Goal: Task Accomplishment & Management: Complete application form

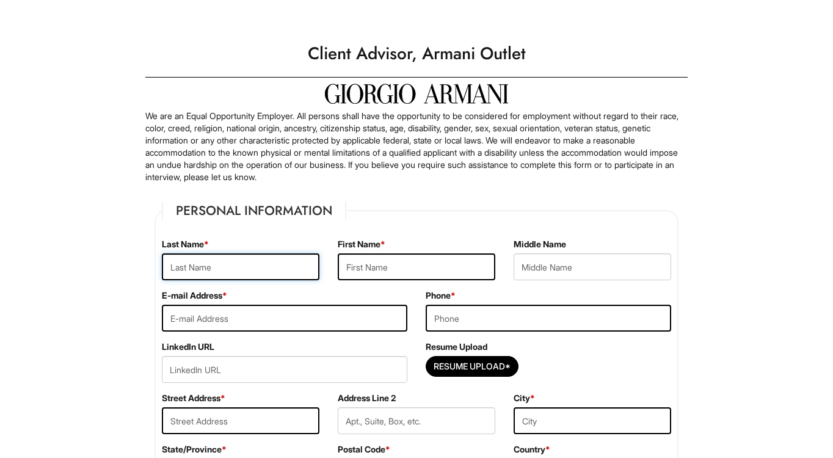
click at [287, 265] on input "text" at bounding box center [241, 267] width 158 height 27
type input "Jordan"
click at [359, 274] on input "text" at bounding box center [417, 267] width 158 height 27
type input "Daizy"
click at [429, 316] on input "tel" at bounding box center [549, 318] width 246 height 27
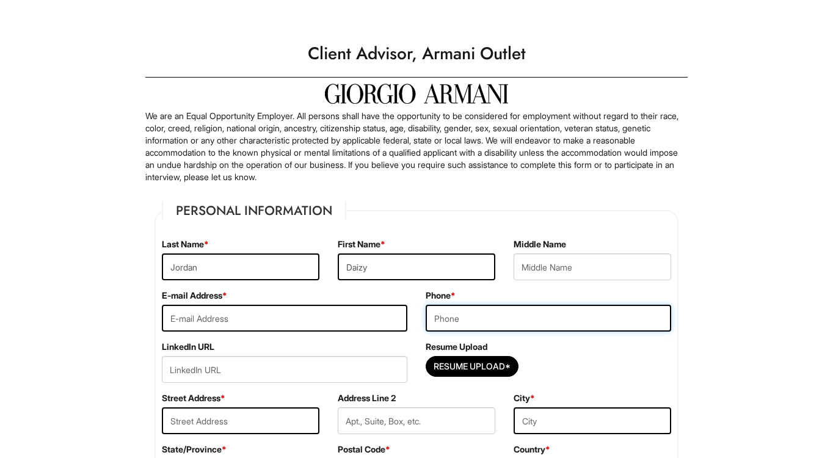
type input "[PHONE_NUMBER]"
click at [342, 322] on input "email" at bounding box center [285, 318] width 246 height 27
type input "[DOMAIN_NAME][EMAIL_ADDRESS][DOMAIN_NAME]"
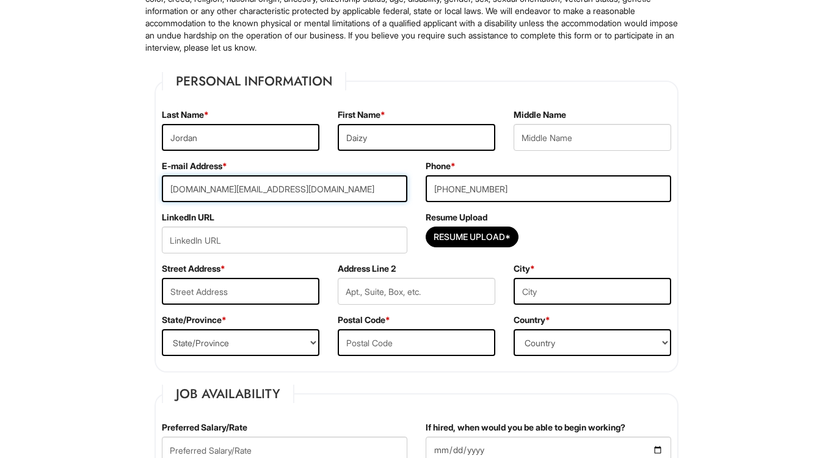
scroll to position [143, 0]
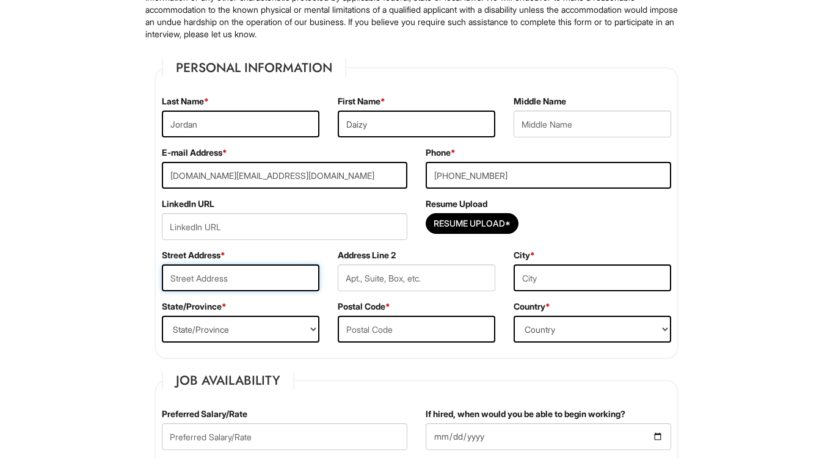
click at [281, 286] on input "text" at bounding box center [241, 278] width 158 height 27
type input "[STREET_ADDRESS]"
click at [539, 277] on input "text" at bounding box center [593, 278] width 158 height 27
type input "Hempstead"
click at [269, 327] on select "State/Province [US_STATE] [US_STATE] [US_STATE] [US_STATE] [US_STATE] [US_STATE…" at bounding box center [241, 329] width 158 height 27
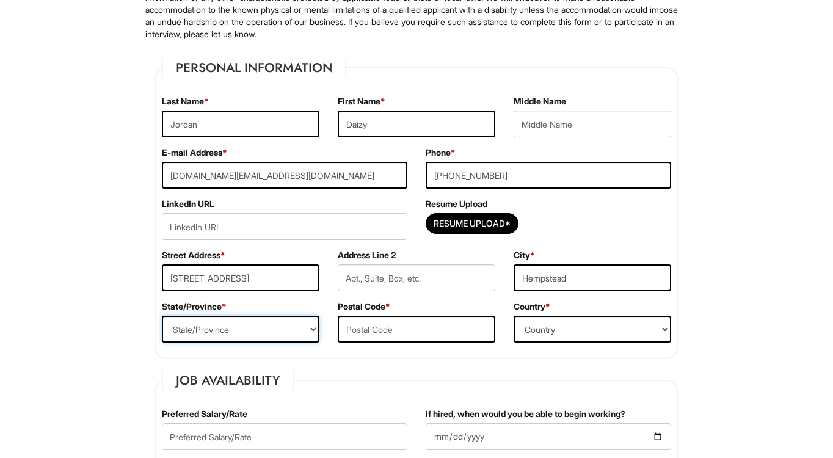
select select "[GEOGRAPHIC_DATA]"
click at [362, 323] on input "text" at bounding box center [417, 329] width 158 height 27
type input "77445"
click at [545, 334] on select "Country [GEOGRAPHIC_DATA] [GEOGRAPHIC_DATA] [GEOGRAPHIC_DATA] [US_STATE] [GEOGR…" at bounding box center [593, 329] width 158 height 27
select select "[GEOGRAPHIC_DATA]"
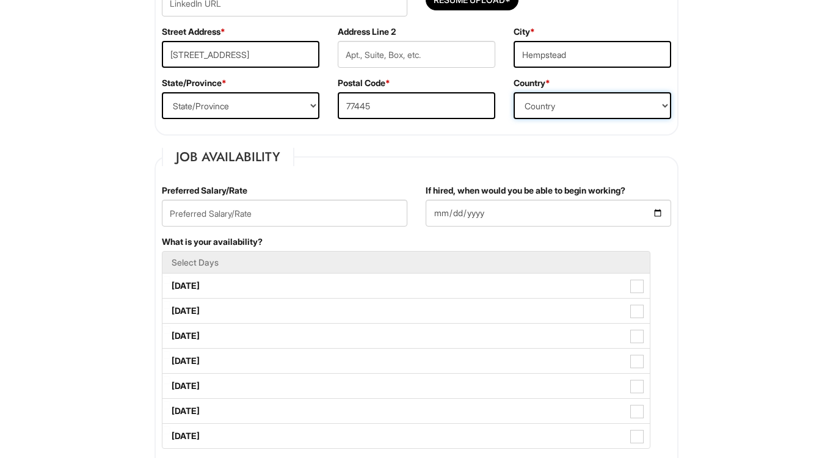
scroll to position [367, 0]
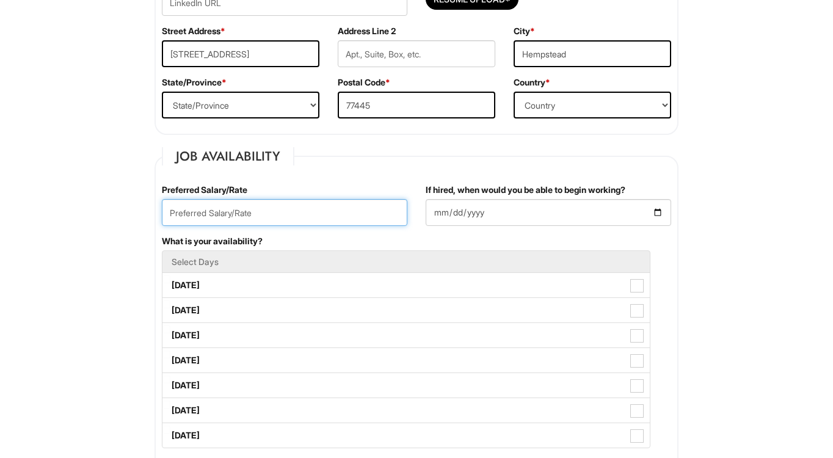
click at [307, 219] on input "text" at bounding box center [285, 212] width 246 height 27
click at [324, 175] on fieldset "Job Availability Preferred Salary/Rate If hired, when would you be able to begi…" at bounding box center [417, 396] width 524 height 499
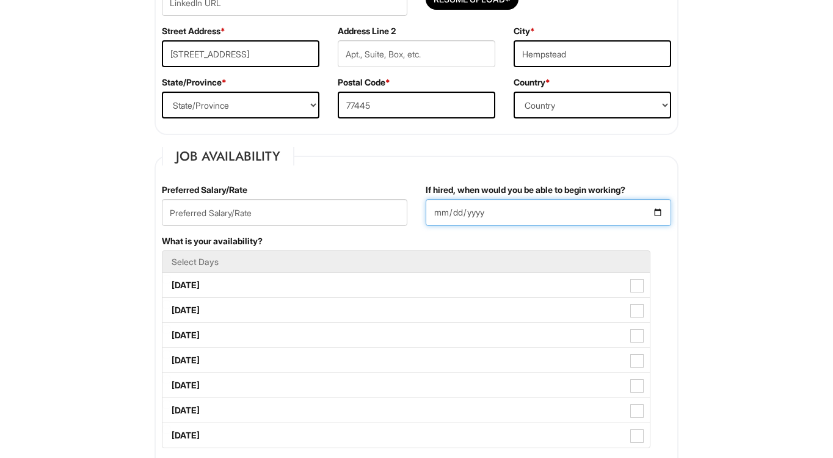
click at [464, 219] on input "If hired, when would you be able to begin working?" at bounding box center [549, 212] width 246 height 27
click at [652, 209] on input "If hired, when would you be able to begin working?" at bounding box center [549, 212] width 246 height 27
click at [655, 211] on input "If hired, when would you be able to begin working?" at bounding box center [549, 212] width 246 height 27
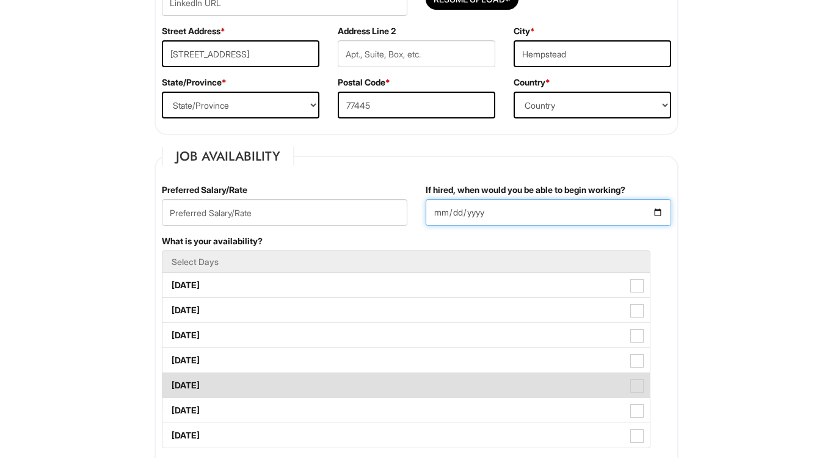
type input "[DATE]"
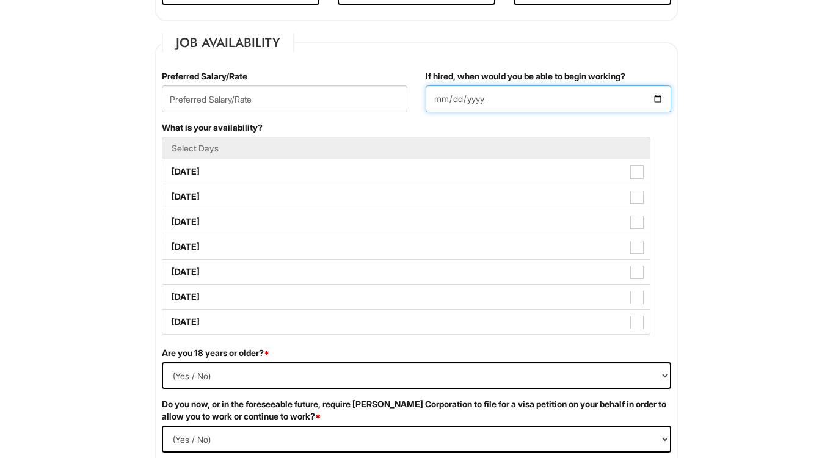
scroll to position [485, 0]
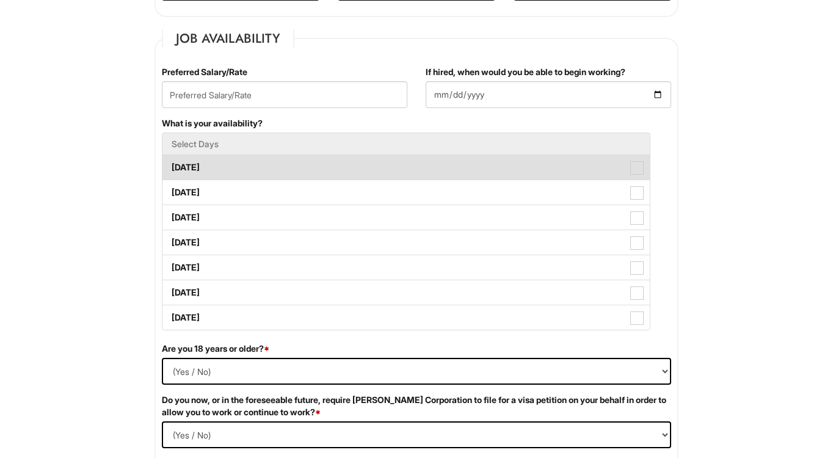
click at [641, 170] on span at bounding box center [636, 167] width 13 height 13
click at [170, 166] on Available_Monday "[DATE]" at bounding box center [166, 162] width 8 height 8
checkbox Available_Monday "true"
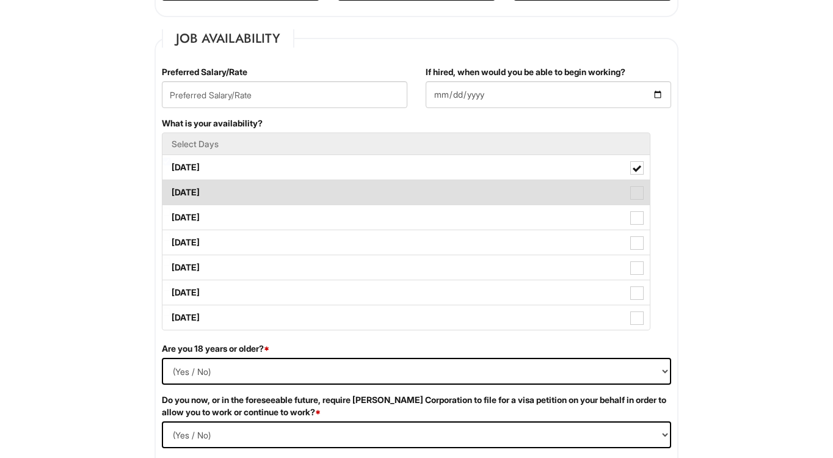
click at [641, 191] on span at bounding box center [636, 192] width 13 height 13
click at [170, 191] on Available_Tuesday "[DATE]" at bounding box center [166, 187] width 8 height 8
checkbox Available_Tuesday "true"
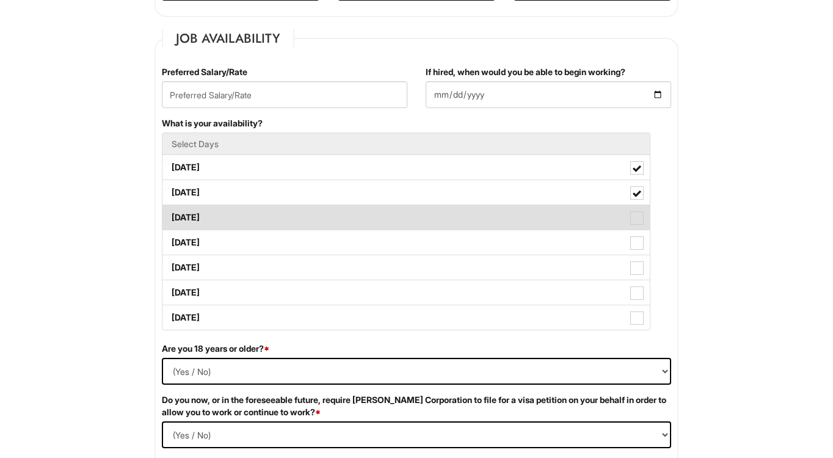
click at [641, 214] on span at bounding box center [636, 217] width 13 height 13
click at [170, 214] on Available_Wednesday "[DATE]" at bounding box center [166, 212] width 8 height 8
checkbox Available_Wednesday "true"
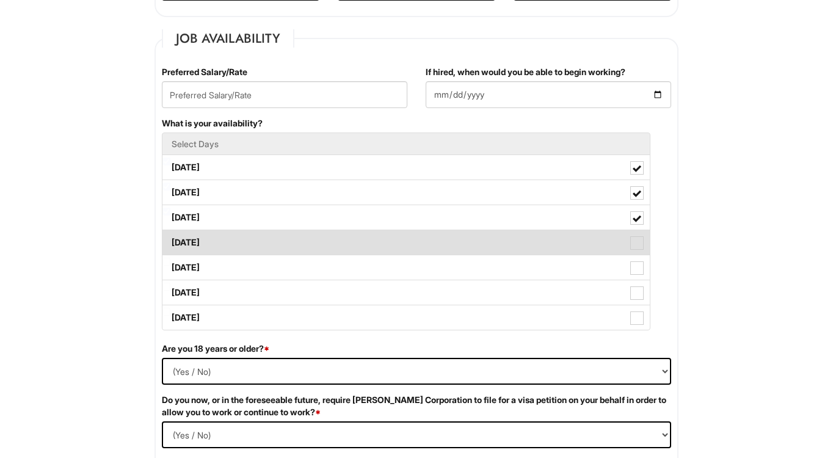
click at [638, 241] on span at bounding box center [636, 242] width 13 height 13
click at [170, 241] on Available_Thursday "[DATE]" at bounding box center [166, 237] width 8 height 8
checkbox Available_Thursday "true"
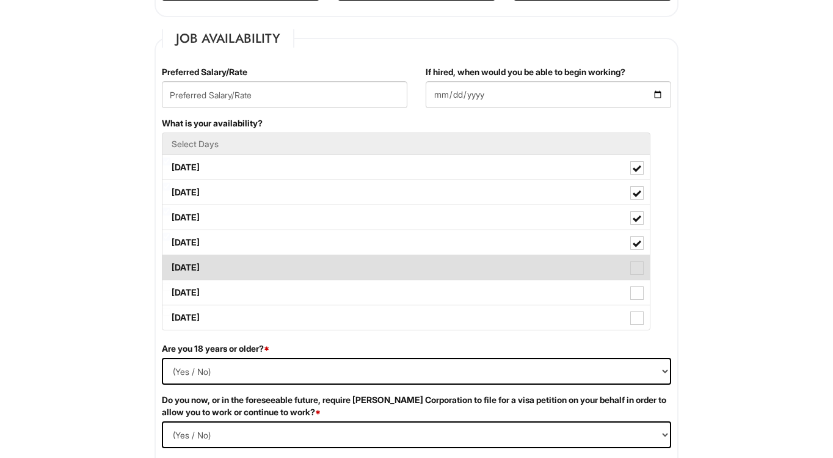
click at [638, 257] on label "[DATE]" at bounding box center [405, 267] width 487 height 24
click at [170, 258] on Available_Friday "[DATE]" at bounding box center [166, 262] width 8 height 8
checkbox Available_Friday "true"
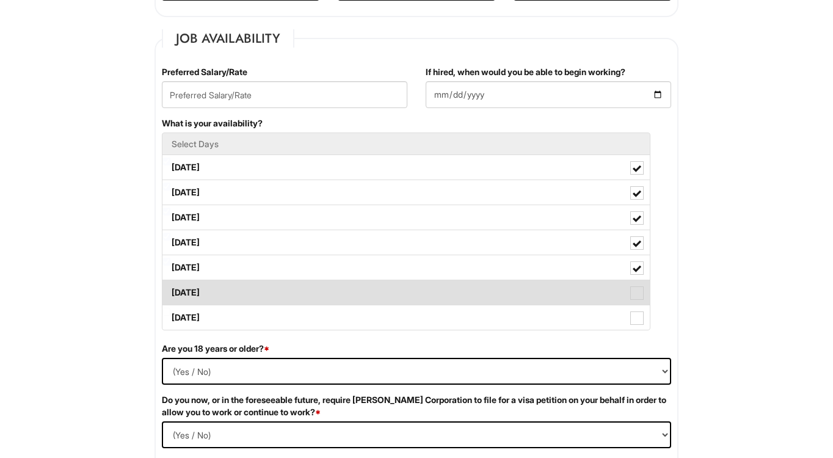
click at [640, 284] on label "[DATE]" at bounding box center [405, 292] width 487 height 24
click at [170, 284] on Available_Saturday "[DATE]" at bounding box center [166, 287] width 8 height 8
click at [640, 304] on label "[DATE]" at bounding box center [405, 292] width 487 height 24
click at [170, 291] on Available_Saturday "[DATE]" at bounding box center [166, 287] width 8 height 8
checkbox Available_Saturday "false"
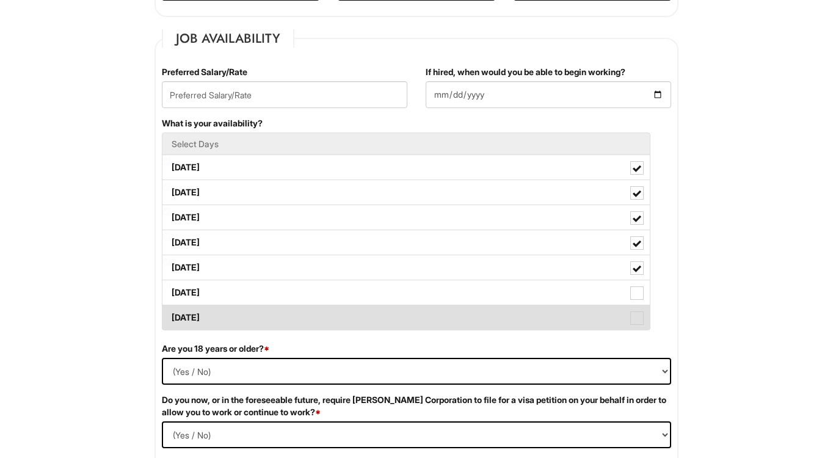
click at [640, 310] on label "[DATE]" at bounding box center [405, 317] width 487 height 24
click at [170, 310] on Available_Sunday "[DATE]" at bounding box center [166, 312] width 8 height 8
checkbox Available_Sunday "true"
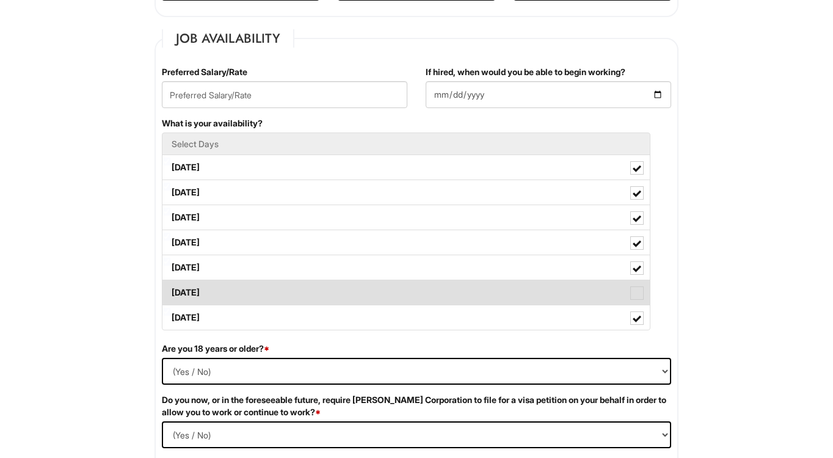
click at [640, 294] on span at bounding box center [636, 292] width 13 height 13
click at [170, 291] on Available_Saturday "[DATE]" at bounding box center [166, 287] width 8 height 8
checkbox Available_Saturday "true"
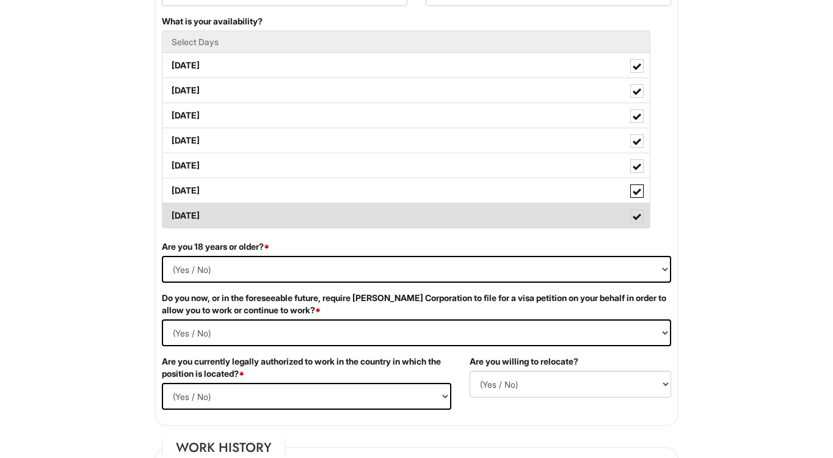
scroll to position [589, 0]
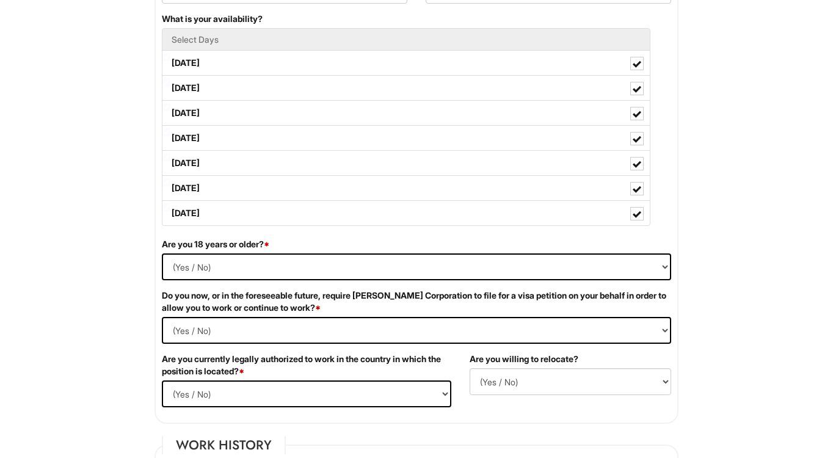
click at [453, 288] on div "Are you 18 years or older? * (Yes / No) Yes No" at bounding box center [417, 263] width 528 height 51
click at [407, 268] on select "(Yes / No) Yes No" at bounding box center [416, 267] width 509 height 27
click at [241, 334] on Required "(Yes / No) Yes No" at bounding box center [416, 330] width 509 height 27
select Required "No"
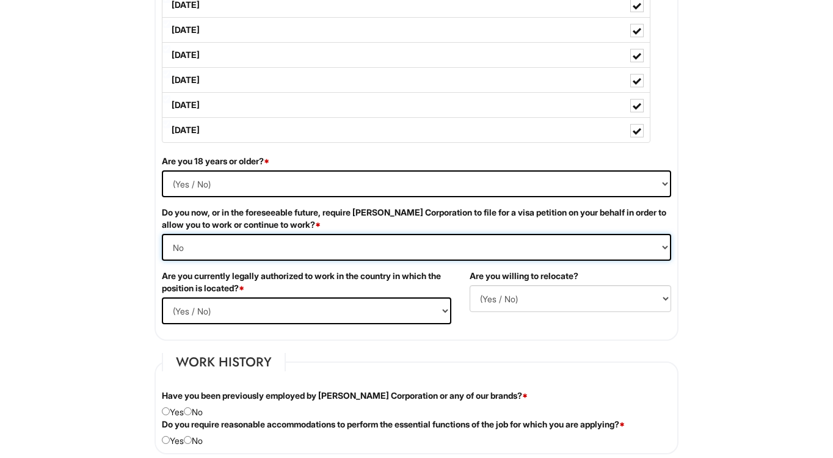
scroll to position [686, 0]
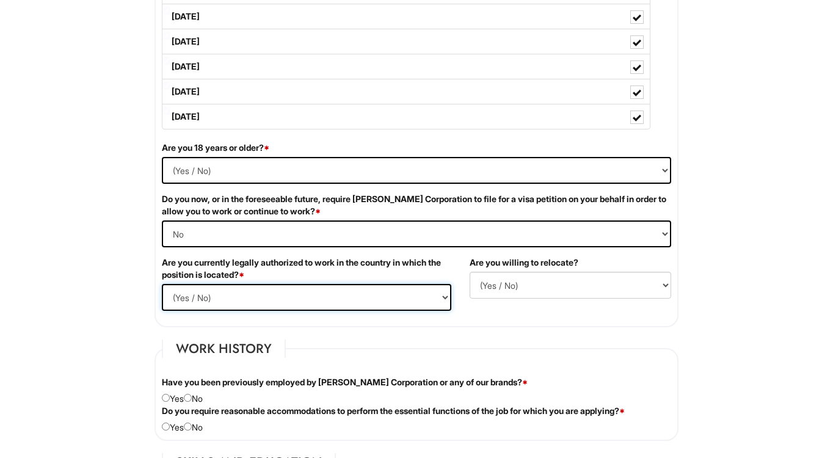
click at [217, 302] on select "(Yes / No) Yes No" at bounding box center [307, 297] width 290 height 27
select select "Yes"
click at [502, 279] on select "(Yes / No) No Yes" at bounding box center [571, 285] width 202 height 27
select select "Y"
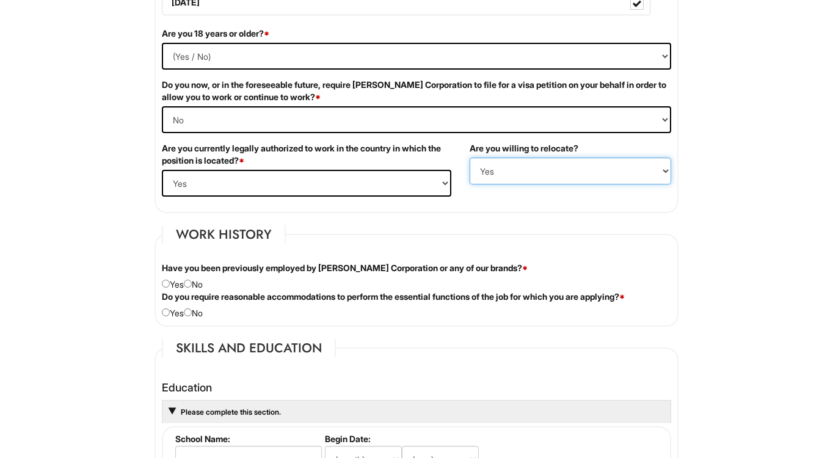
scroll to position [804, 0]
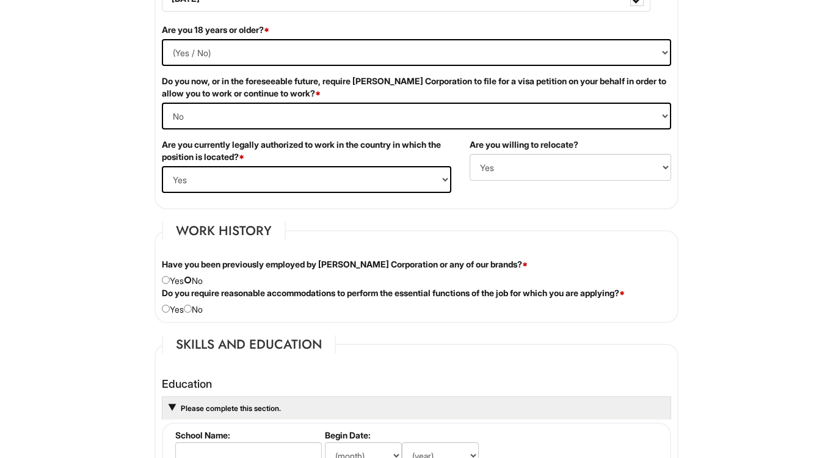
click at [192, 279] on input "radio" at bounding box center [188, 280] width 8 height 8
radio input "true"
click at [192, 308] on input "radio" at bounding box center [188, 309] width 8 height 8
radio input "true"
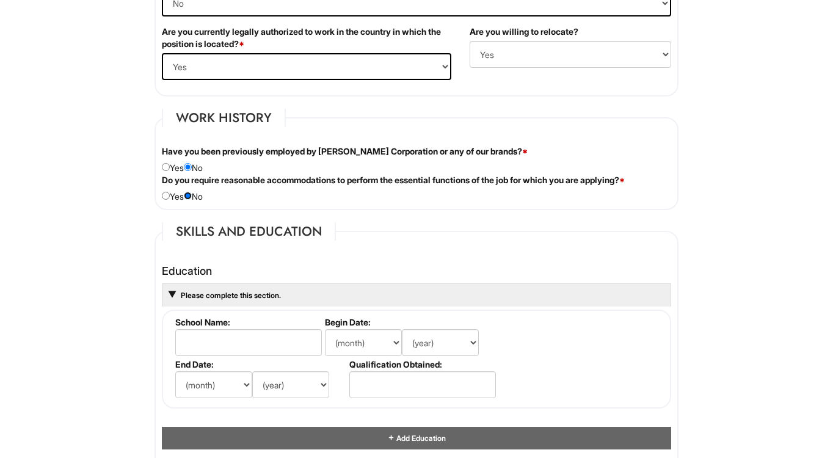
scroll to position [930, 0]
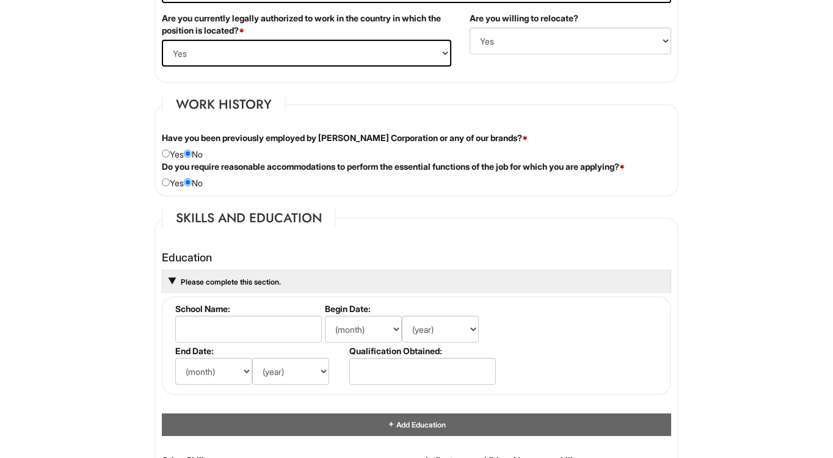
click at [205, 346] on label "End Date:" at bounding box center [259, 351] width 169 height 10
click at [210, 337] on input "text" at bounding box center [248, 329] width 147 height 27
type input "Prairie View A&M University"
click at [366, 322] on select "(month) Jan Feb Mar Apr May Jun [DATE] Aug Sep Oct Nov Dec" at bounding box center [363, 329] width 77 height 27
click at [359, 331] on select "(month) Jan Feb Mar Apr May Jun [DATE] Aug Sep Oct Nov Dec" at bounding box center [363, 329] width 77 height 27
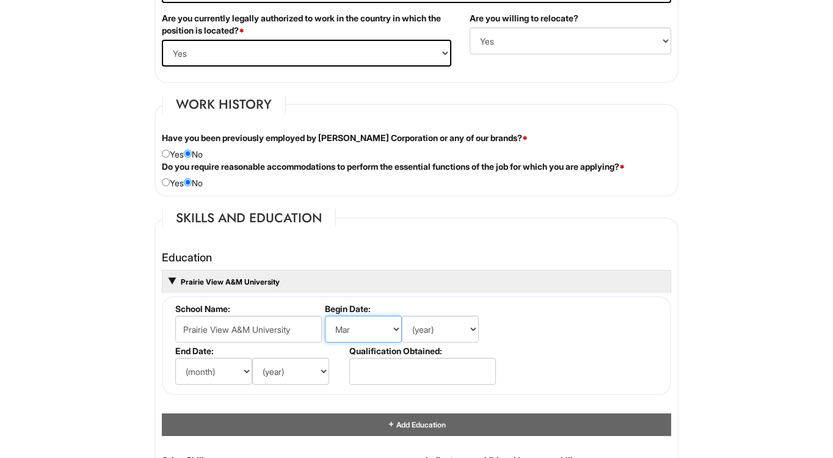
select select "8"
click at [446, 315] on li "Begin Date: (month) Jan Feb Mar Apr May Jun [DATE] Aug Sep Oct Nov Dec (year) 2…" at bounding box center [409, 325] width 174 height 42
click at [443, 332] on select "(year) 2029 2028 2027 2026 2025 2024 2023 2022 2021 2020 2019 2018 2017 2016 20…" at bounding box center [440, 329] width 77 height 27
click at [428, 331] on select "(year) 2029 2028 2027 2026 2025 2024 2023 2022 2021 2020 2019 2018 2017 2016 20…" at bounding box center [440, 329] width 77 height 27
select select "2022"
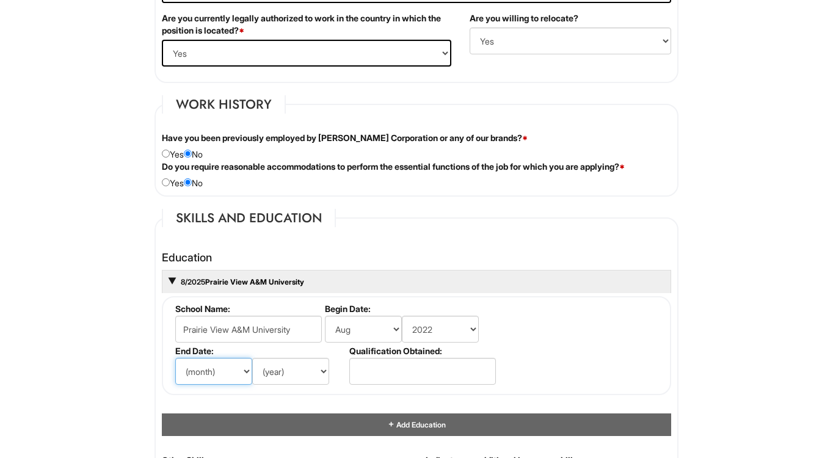
click at [225, 366] on select "(month) Jan Feb Mar Apr May Jun [DATE] Aug Sep Oct Nov Dec" at bounding box center [213, 371] width 77 height 27
select select "6"
click at [283, 373] on select "(year) 2029 2028 2027 2026 2025 2024 2023 2022 2021 2020 2019 2018 2017 2016 20…" at bounding box center [290, 371] width 77 height 27
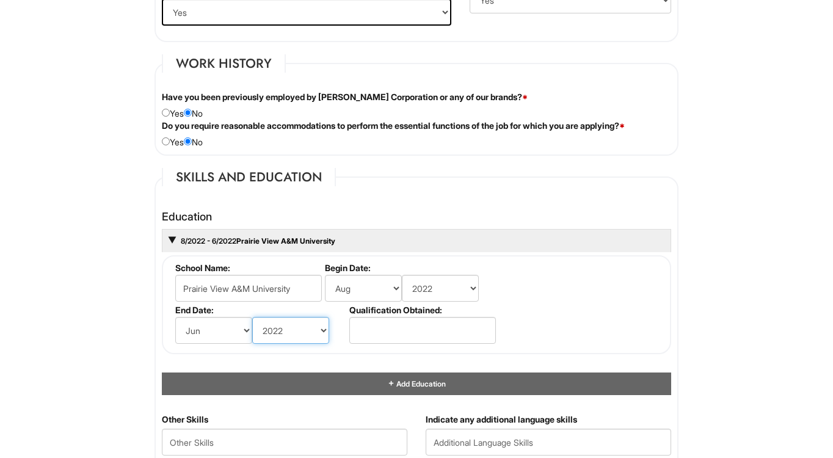
scroll to position [972, 0]
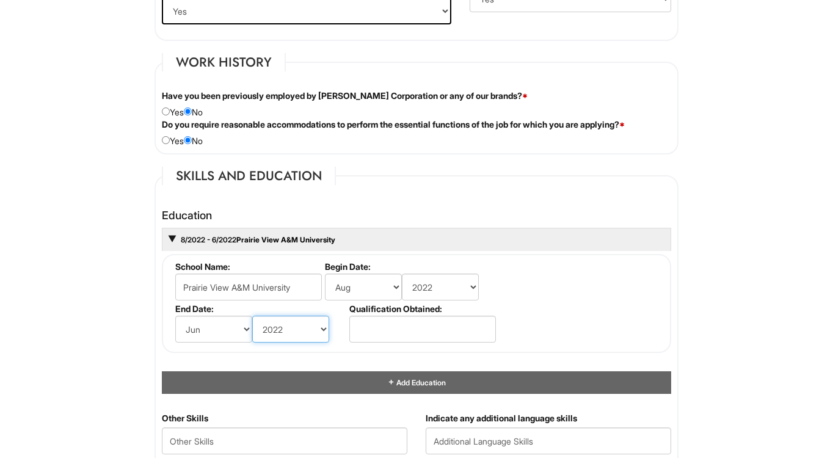
click at [272, 333] on select "(year) 2029 2028 2027 2026 2025 2024 2023 2022 2021 2020 2019 2018 2017 2016 20…" at bounding box center [290, 329] width 77 height 27
select select "2026"
click at [364, 323] on input "text" at bounding box center [422, 329] width 147 height 27
type input "B.A, Computer Science"
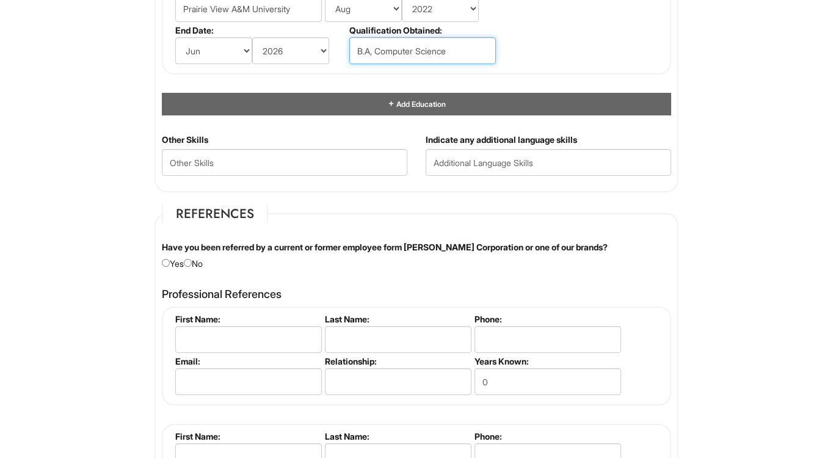
scroll to position [1252, 0]
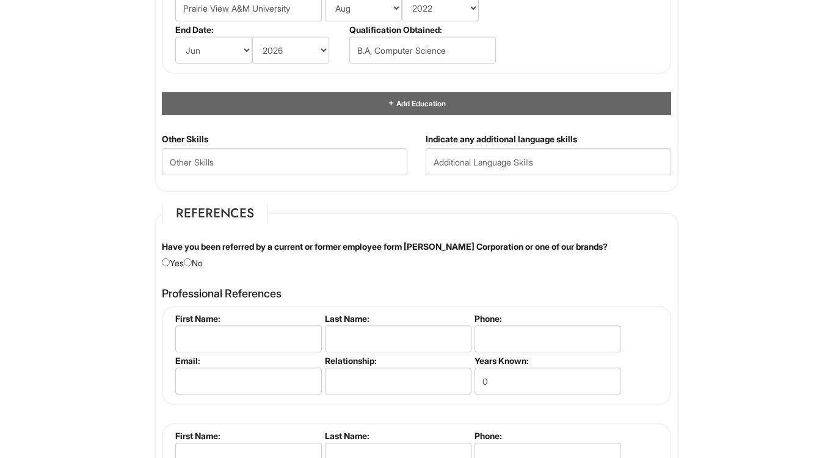
click at [197, 264] on div "Have you been referred by a current or former employee form [PERSON_NAME] Corpo…" at bounding box center [417, 255] width 528 height 29
click at [192, 263] on input "radio" at bounding box center [188, 262] width 8 height 8
radio input "true"
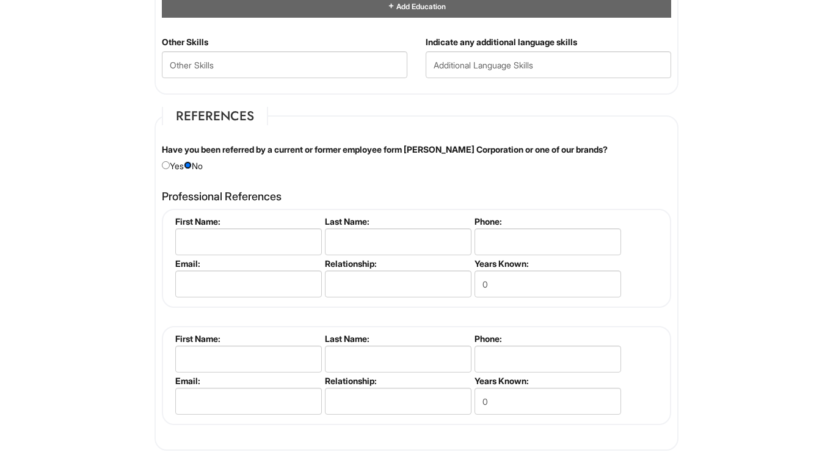
scroll to position [1351, 0]
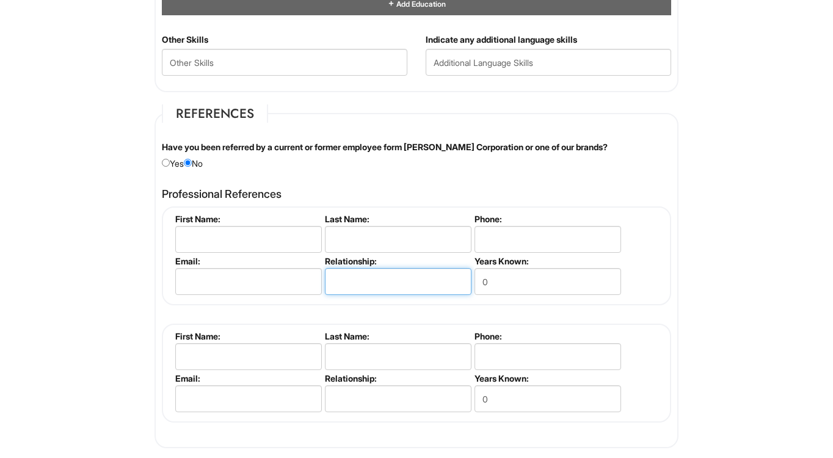
click at [357, 283] on input "text" at bounding box center [398, 281] width 147 height 27
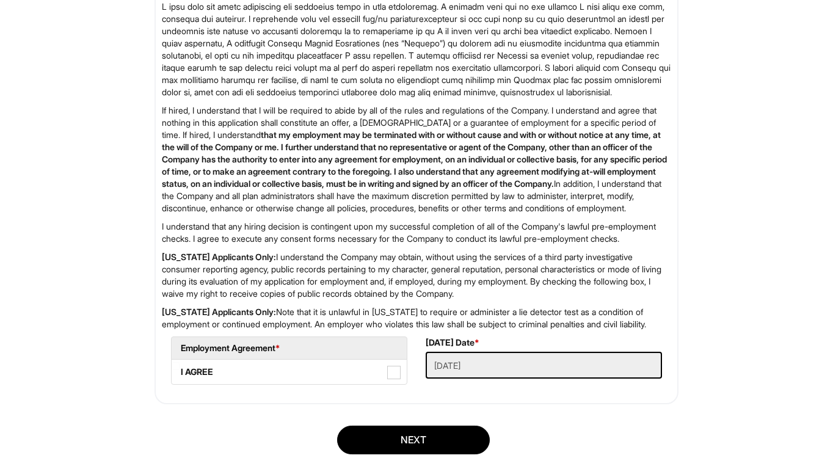
scroll to position [1849, 0]
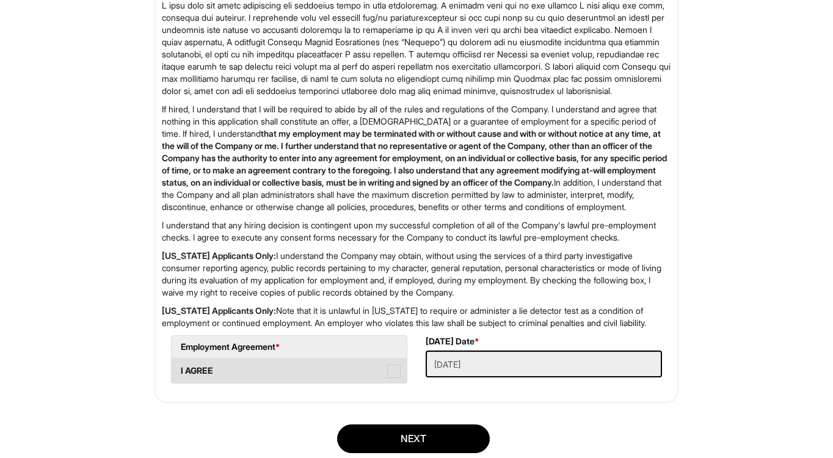
click at [396, 378] on span at bounding box center [393, 371] width 13 height 13
click at [180, 369] on AGREE "I AGREE" at bounding box center [176, 365] width 8 height 8
checkbox AGREE "true"
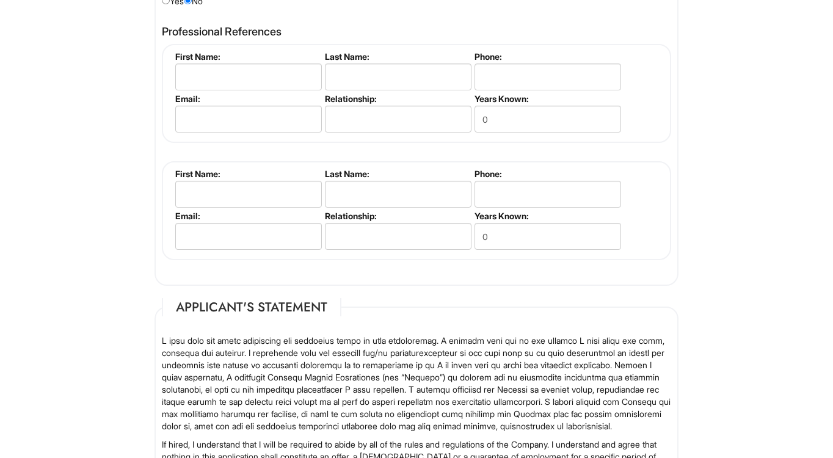
scroll to position [1407, 0]
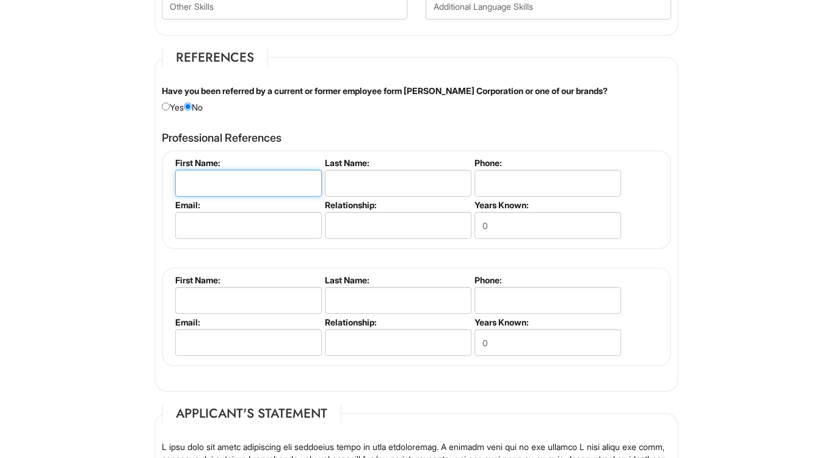
click at [250, 184] on input "text" at bounding box center [248, 183] width 147 height 27
type input "[PERSON_NAME]"
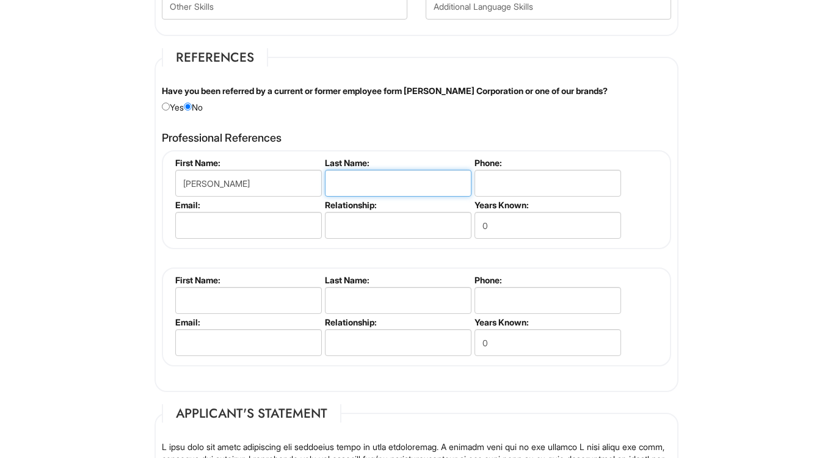
click at [352, 172] on input "text" at bounding box center [398, 183] width 147 height 27
type input "Hunter"
click at [489, 180] on input "tel" at bounding box center [548, 183] width 147 height 27
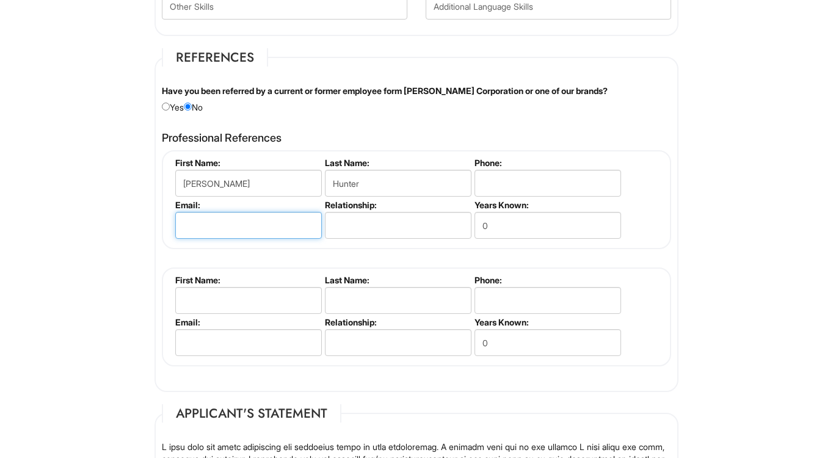
click at [268, 222] on input "email" at bounding box center [248, 225] width 147 height 27
click at [345, 230] on input "text" at bounding box center [398, 225] width 147 height 27
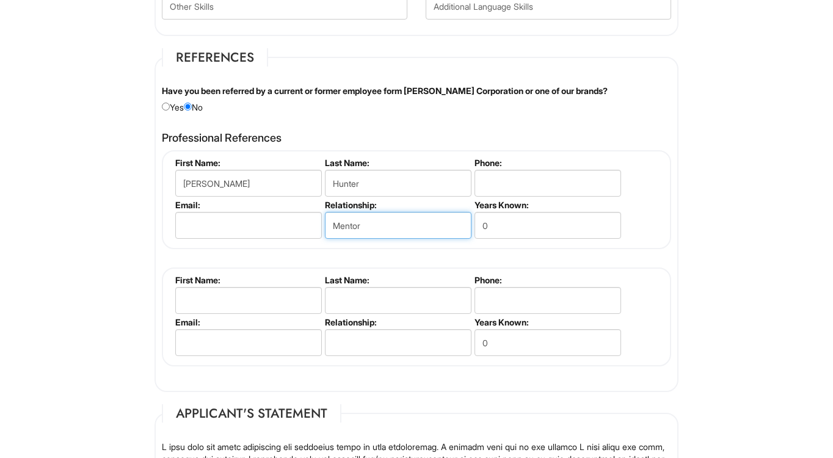
type input "Mentor"
click at [269, 226] on input "email" at bounding box center [248, 225] width 147 height 27
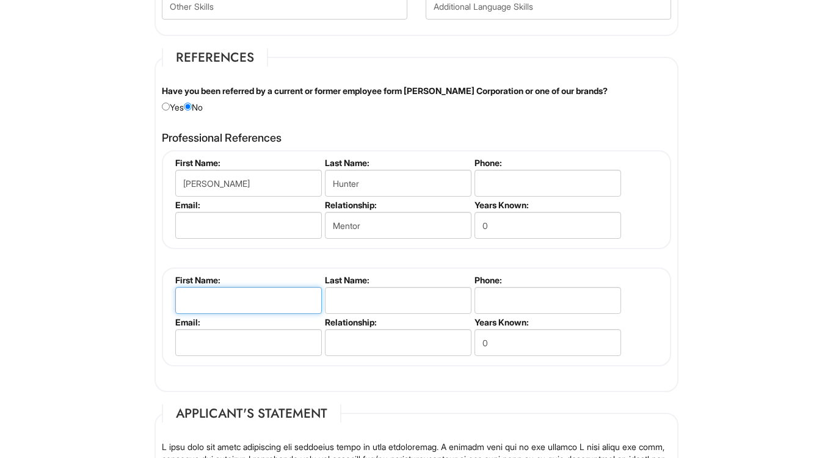
click at [268, 304] on input "text" at bounding box center [248, 300] width 147 height 27
